Goal: Information Seeking & Learning: Learn about a topic

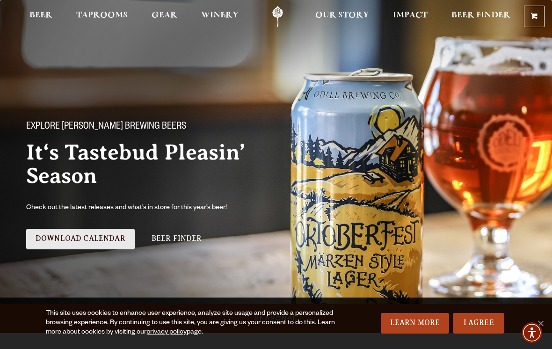
click at [54, 246] on link "Download Calendar" at bounding box center [80, 239] width 108 height 21
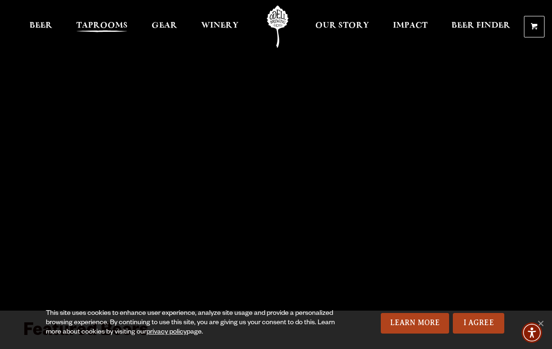
click at [99, 28] on span "Taprooms" at bounding box center [101, 25] width 51 height 7
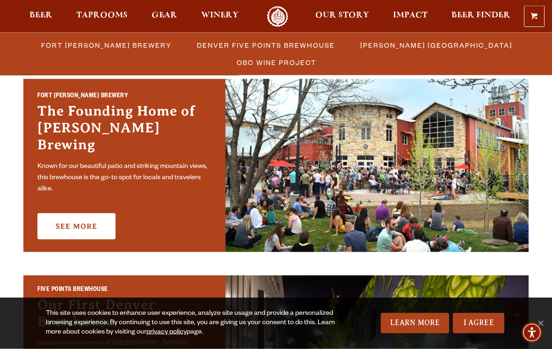
scroll to position [291, 0]
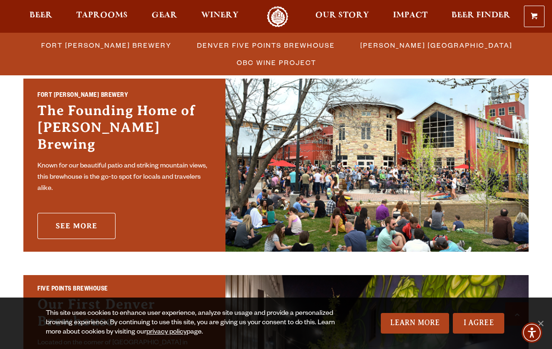
click at [70, 219] on link "See More" at bounding box center [76, 226] width 78 height 26
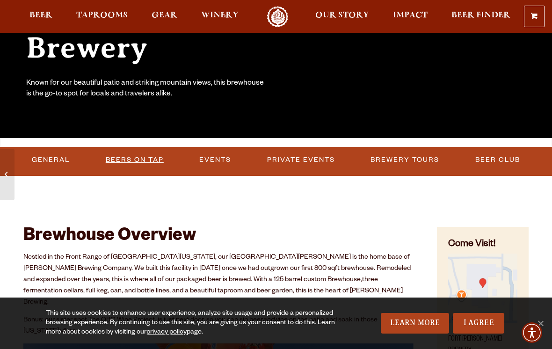
click at [144, 162] on link "Beers on Tap" at bounding box center [134, 160] width 65 height 22
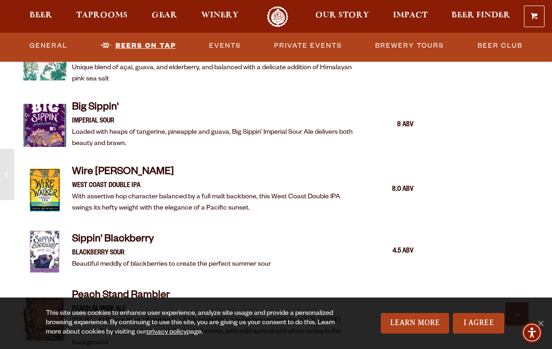
scroll to position [1430, 0]
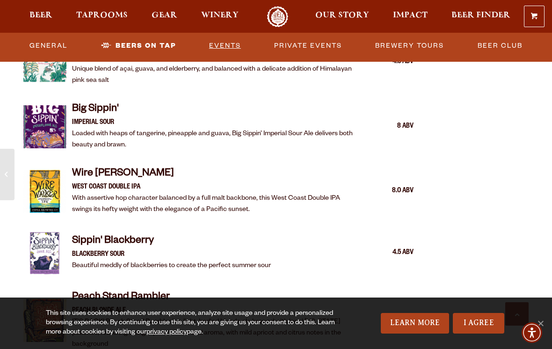
click at [231, 43] on link "Events" at bounding box center [224, 46] width 39 height 22
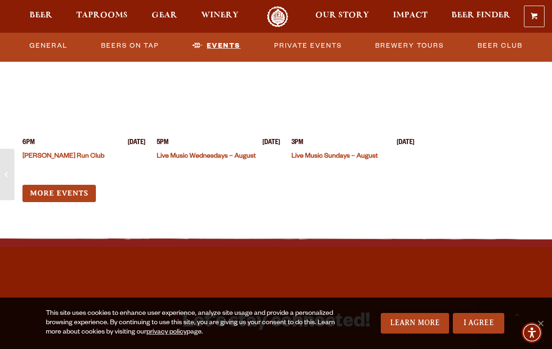
scroll to position [3680, 0]
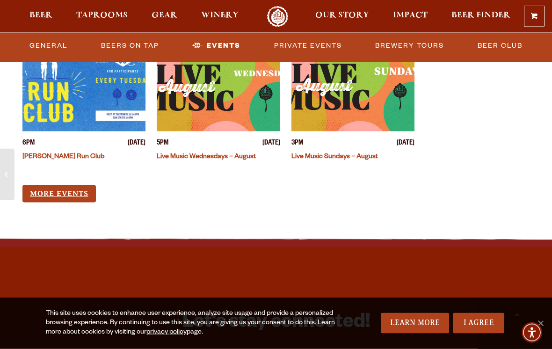
click at [59, 185] on link "More Events" at bounding box center [58, 193] width 73 height 17
